Goal: Task Accomplishment & Management: Complete application form

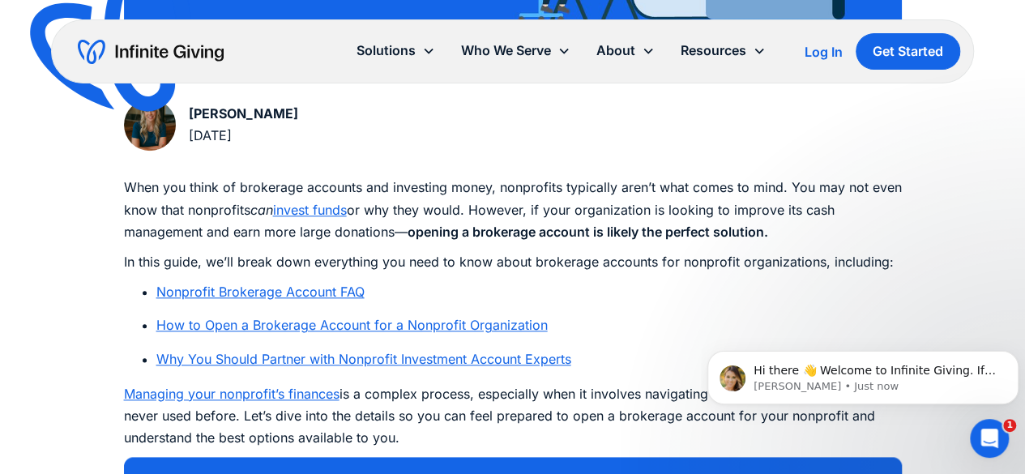
scroll to position [806, 0]
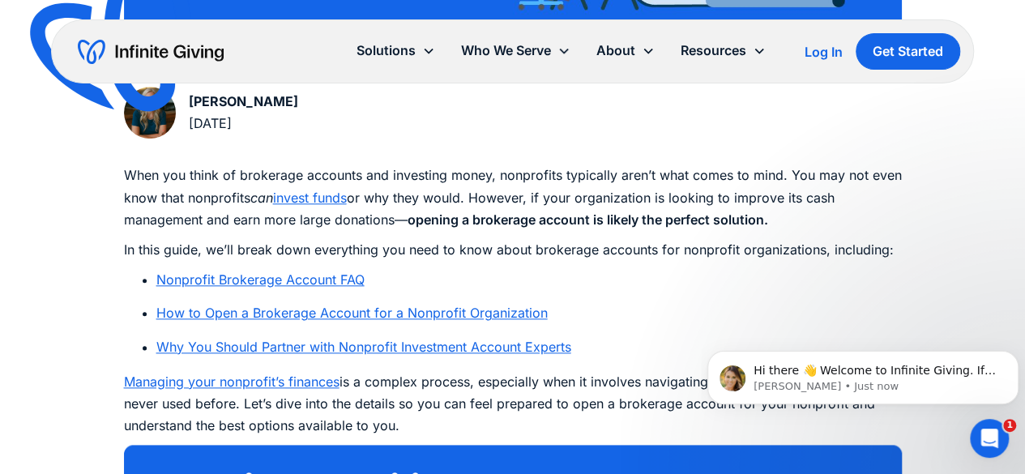
click at [327, 280] on link "Nonprofit Brokerage Account FAQ" at bounding box center [260, 280] width 208 height 16
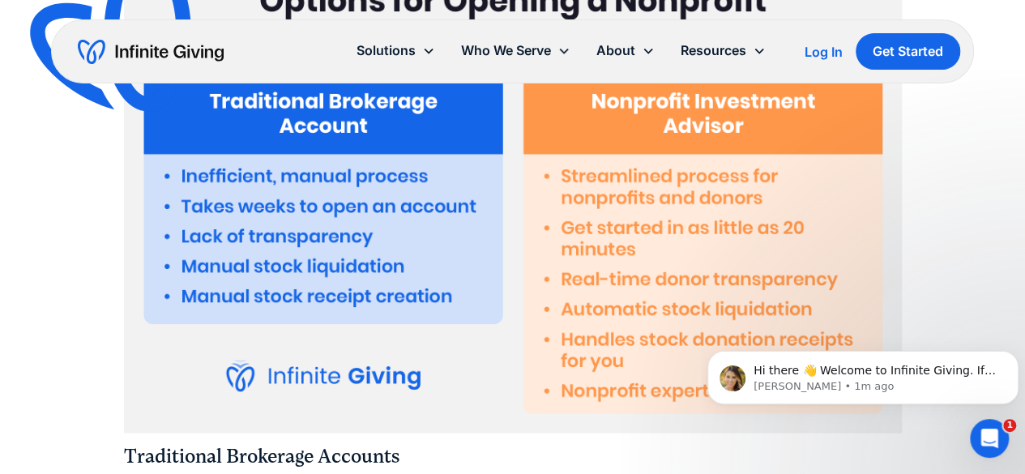
scroll to position [4333, 0]
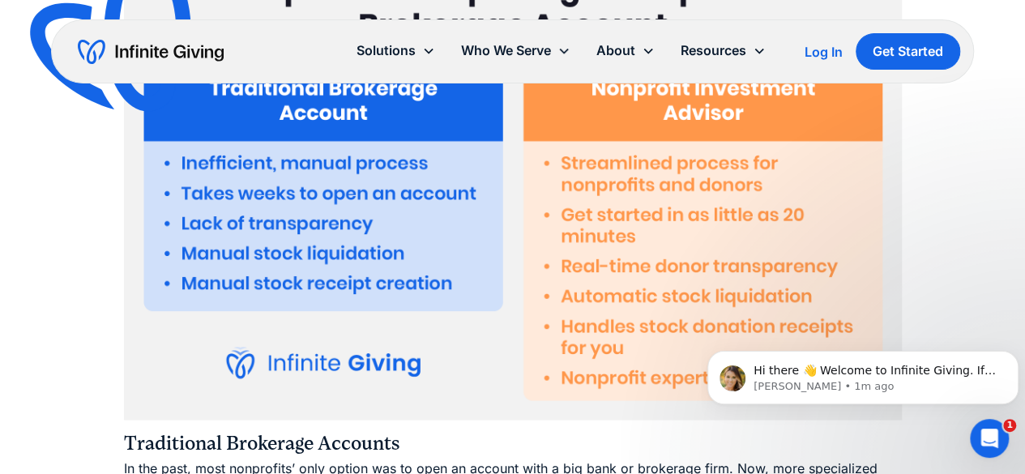
click at [690, 216] on img at bounding box center [513, 186] width 778 height 467
click at [892, 49] on link "Get Started" at bounding box center [908, 51] width 105 height 36
